Goal: Task Accomplishment & Management: Manage account settings

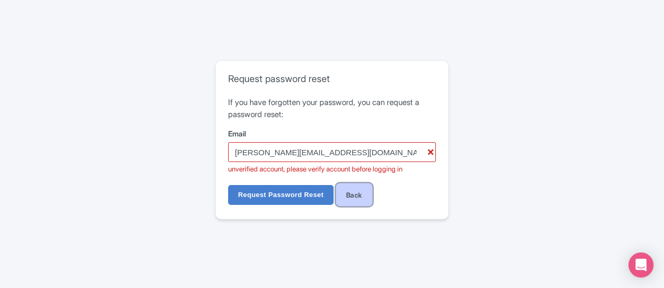
click at [351, 198] on link "Back" at bounding box center [354, 195] width 37 height 24
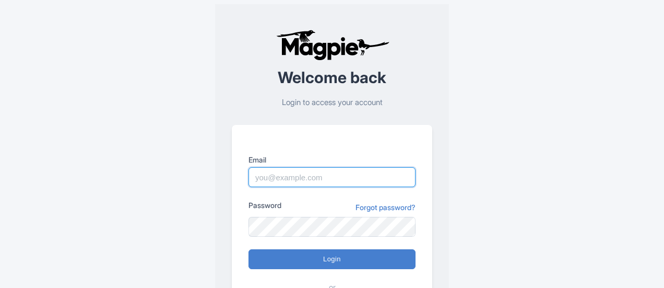
click at [310, 178] on input "Email" at bounding box center [332, 177] width 167 height 20
type input "[PERSON_NAME][EMAIL_ADDRESS][DOMAIN_NAME]"
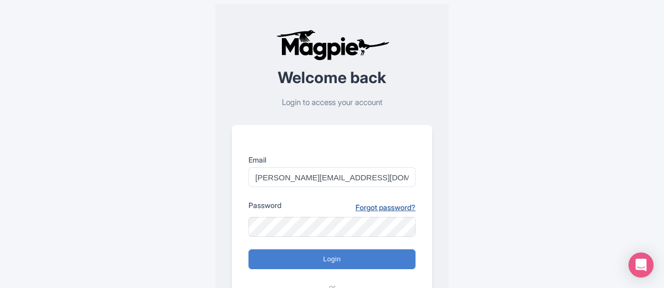
click at [383, 207] on link "Forgot password?" at bounding box center [386, 207] width 60 height 11
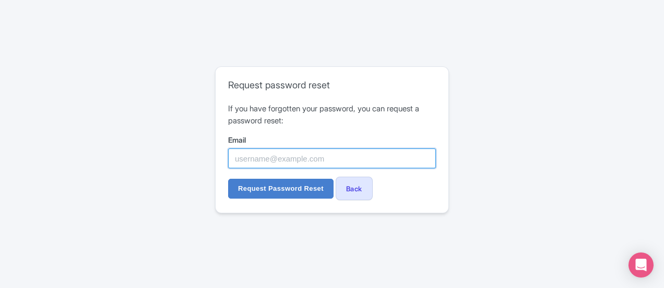
click at [376, 163] on input "Email" at bounding box center [332, 158] width 208 height 20
type input "[PERSON_NAME][EMAIL_ADDRESS][DOMAIN_NAME]"
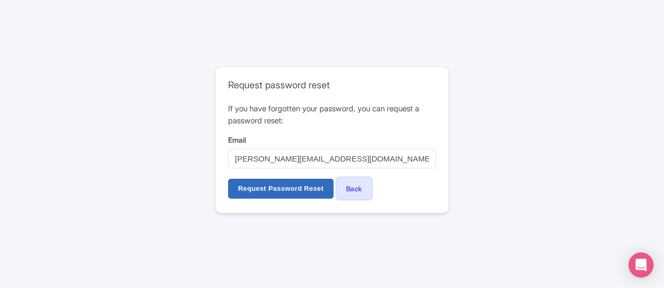
click at [264, 185] on input "Request Password Reset" at bounding box center [281, 189] width 106 height 20
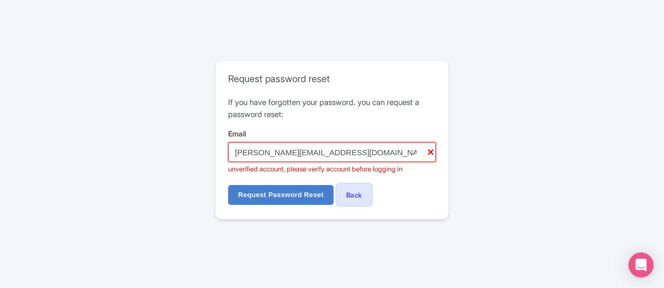
click at [251, 152] on input "safia@horizonhoppers.ae" at bounding box center [332, 152] width 208 height 20
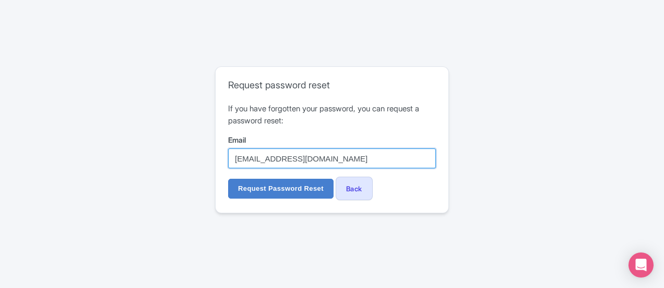
type input "[EMAIL_ADDRESS][DOMAIN_NAME]"
click at [228, 179] on input "Request Password Reset" at bounding box center [281, 189] width 106 height 20
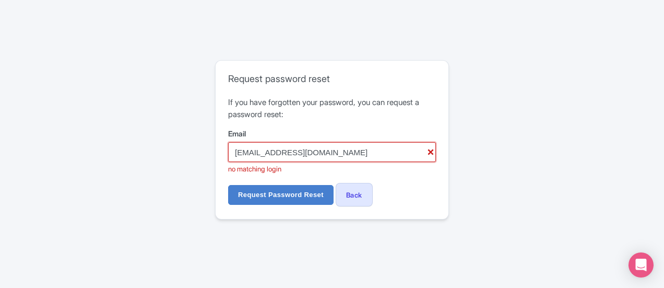
click at [335, 154] on input "[EMAIL_ADDRESS][DOMAIN_NAME]" at bounding box center [332, 152] width 208 height 20
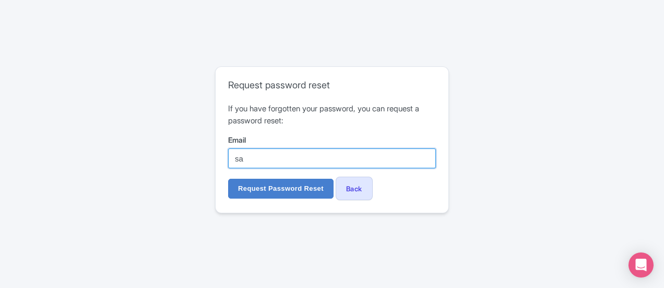
type input "s"
